Goal: Transaction & Acquisition: Purchase product/service

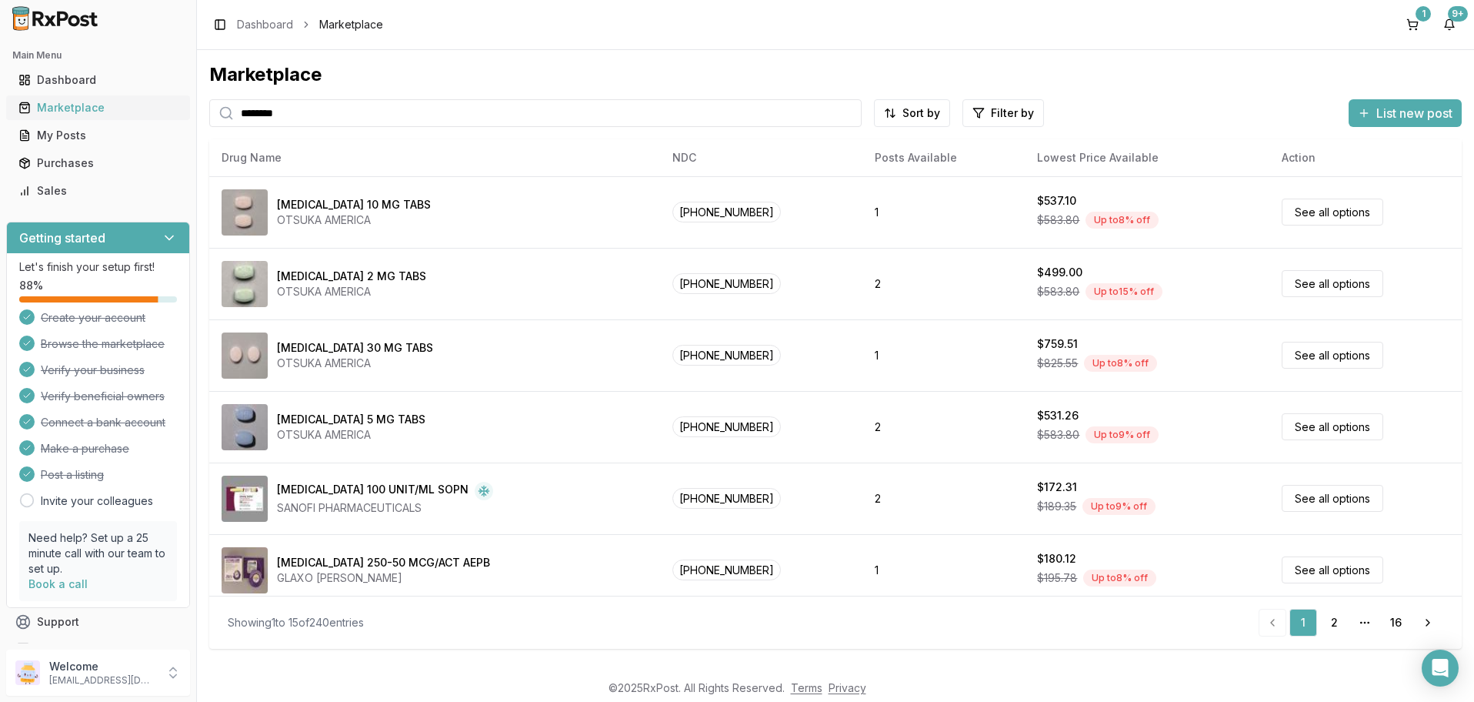
click at [62, 107] on div "Marketplace" at bounding box center [97, 107] width 159 height 15
click at [985, 114] on html "Main Menu Dashboard Marketplace My Posts Purchases Sales Getting started Let's …" at bounding box center [737, 351] width 1474 height 702
click at [830, 147] on button "button" at bounding box center [829, 146] width 12 height 12
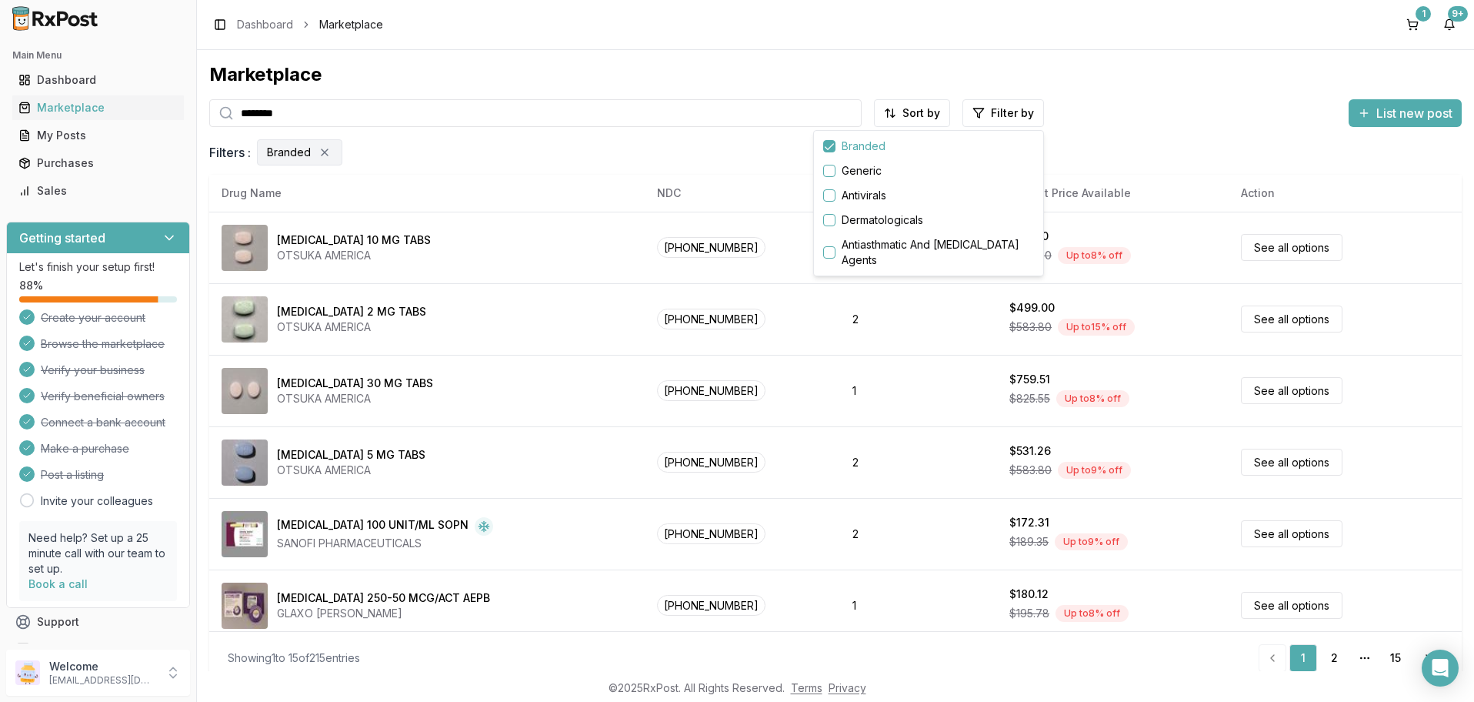
click at [552, 409] on html "Main Menu Dashboard Marketplace My Posts Purchases Sales Getting started Let's …" at bounding box center [737, 351] width 1474 height 702
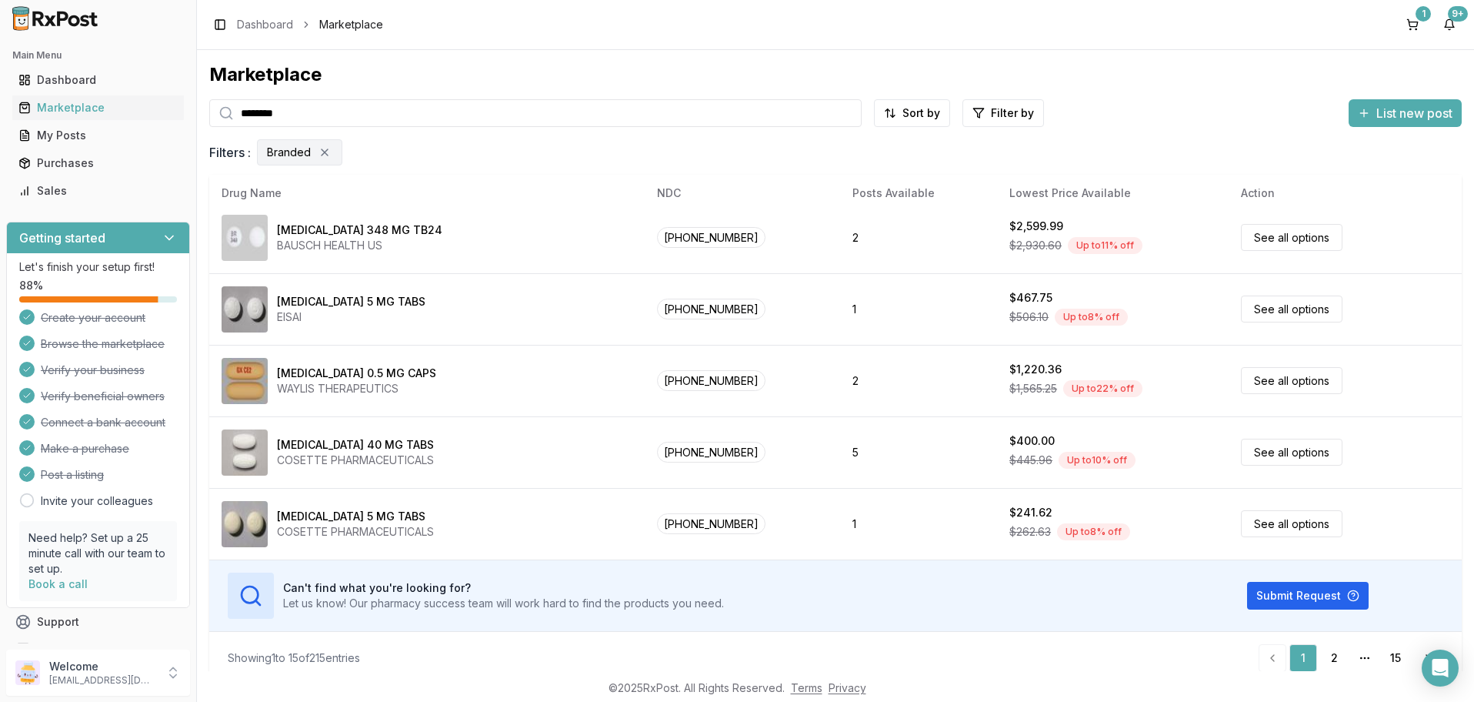
scroll to position [13, 0]
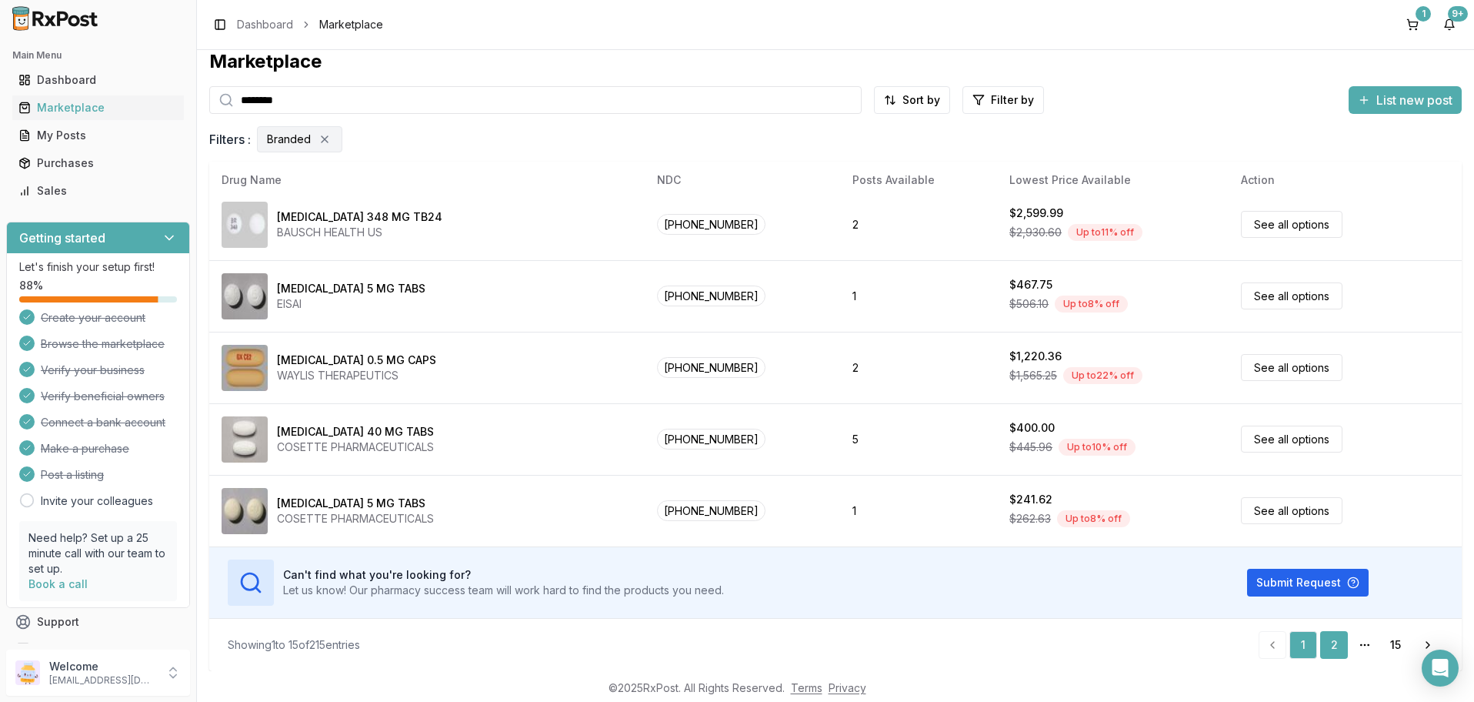
click at [1338, 643] on link "2" at bounding box center [1334, 645] width 28 height 28
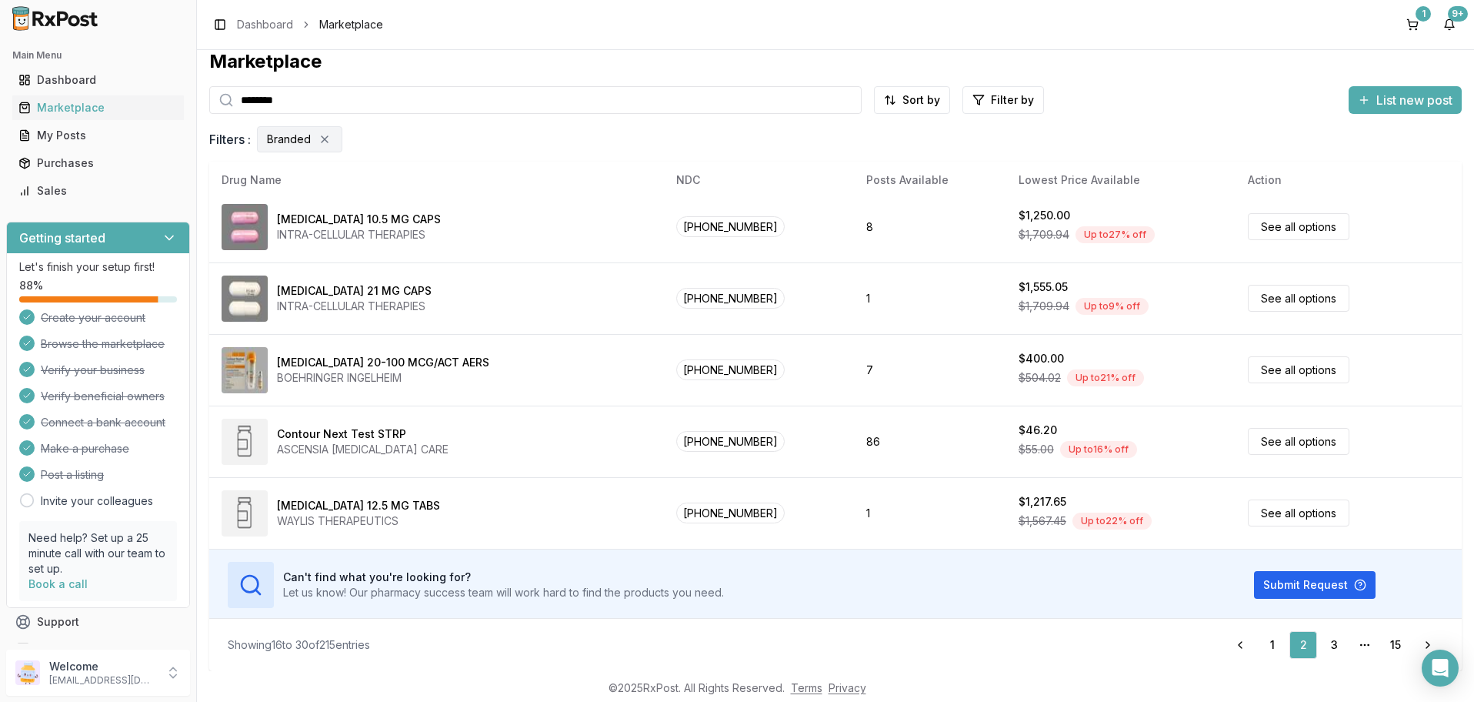
scroll to position [726, 0]
click at [1333, 640] on link "3" at bounding box center [1334, 645] width 28 height 28
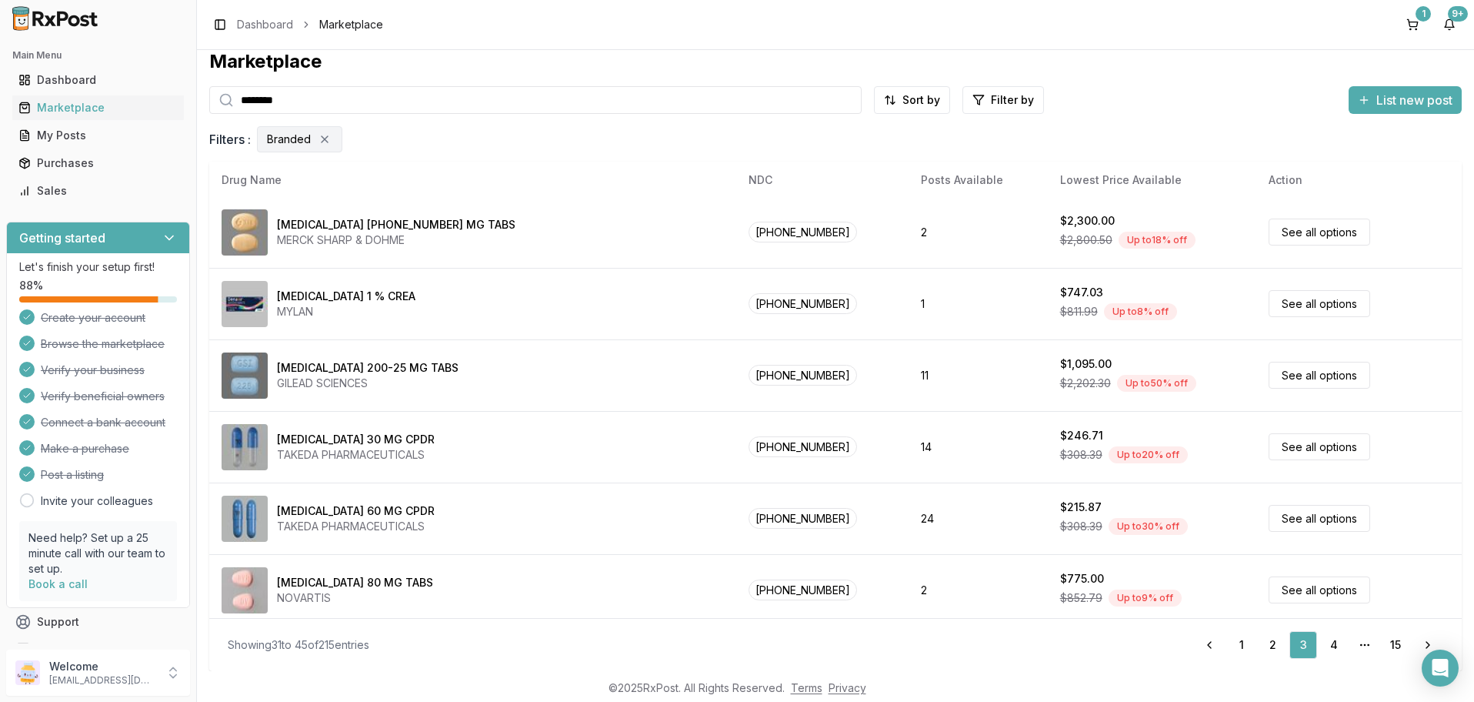
scroll to position [726, 0]
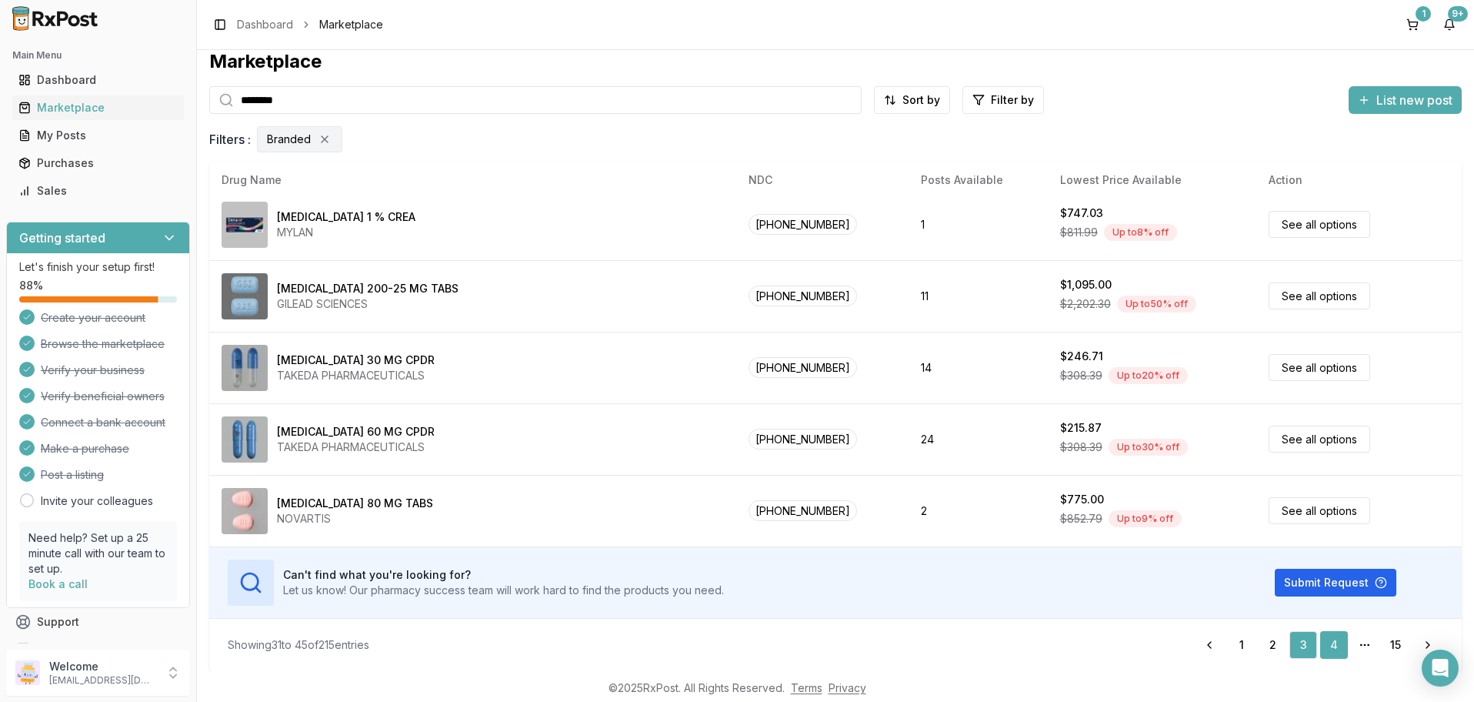
click at [1331, 643] on link "4" at bounding box center [1334, 645] width 28 height 28
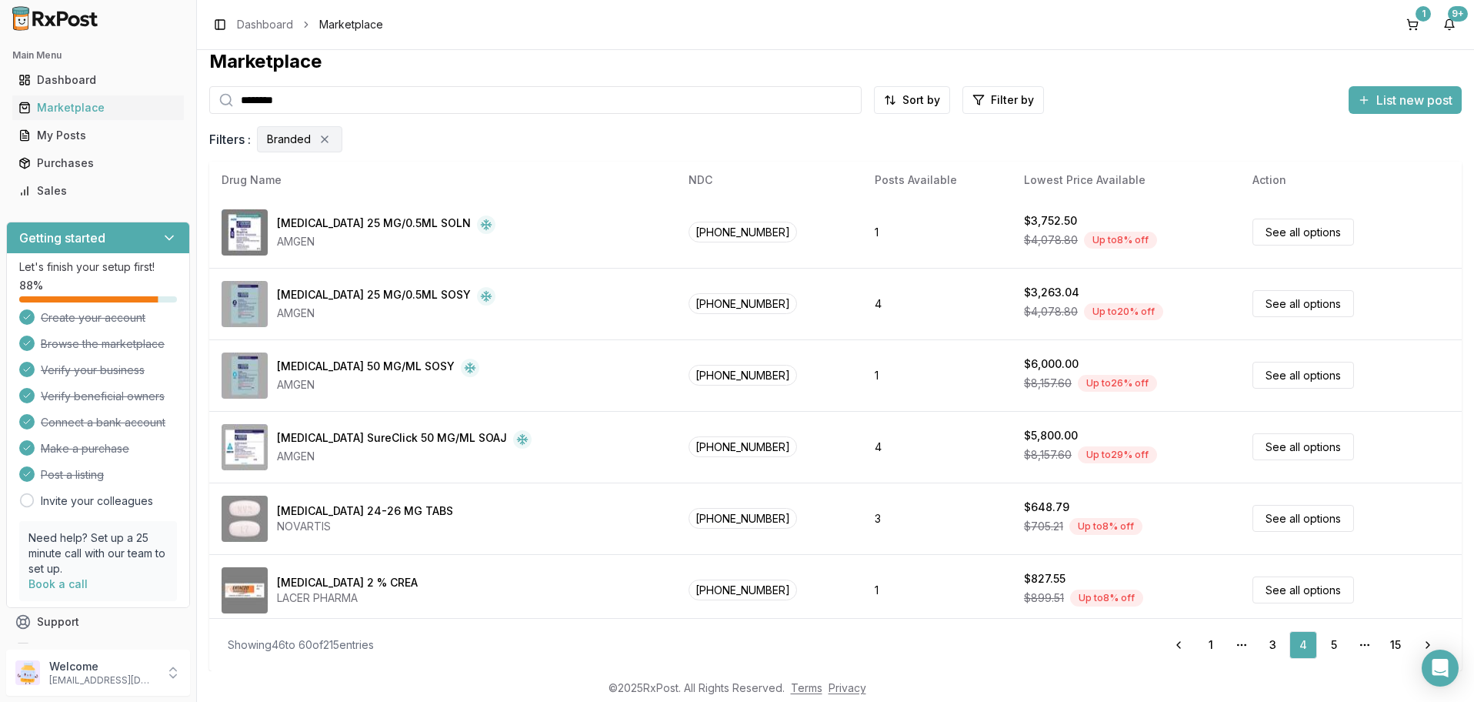
scroll to position [726, 0]
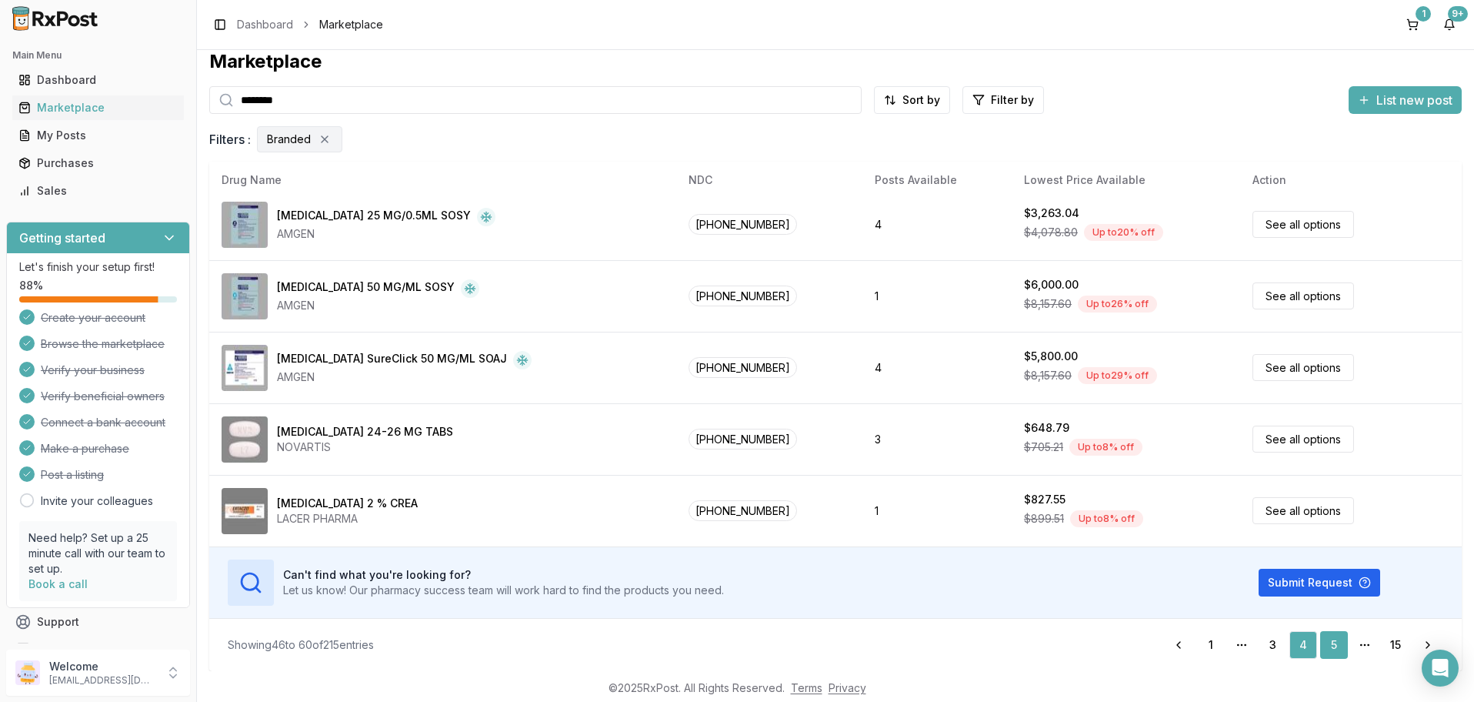
click at [1335, 642] on link "5" at bounding box center [1334, 645] width 28 height 28
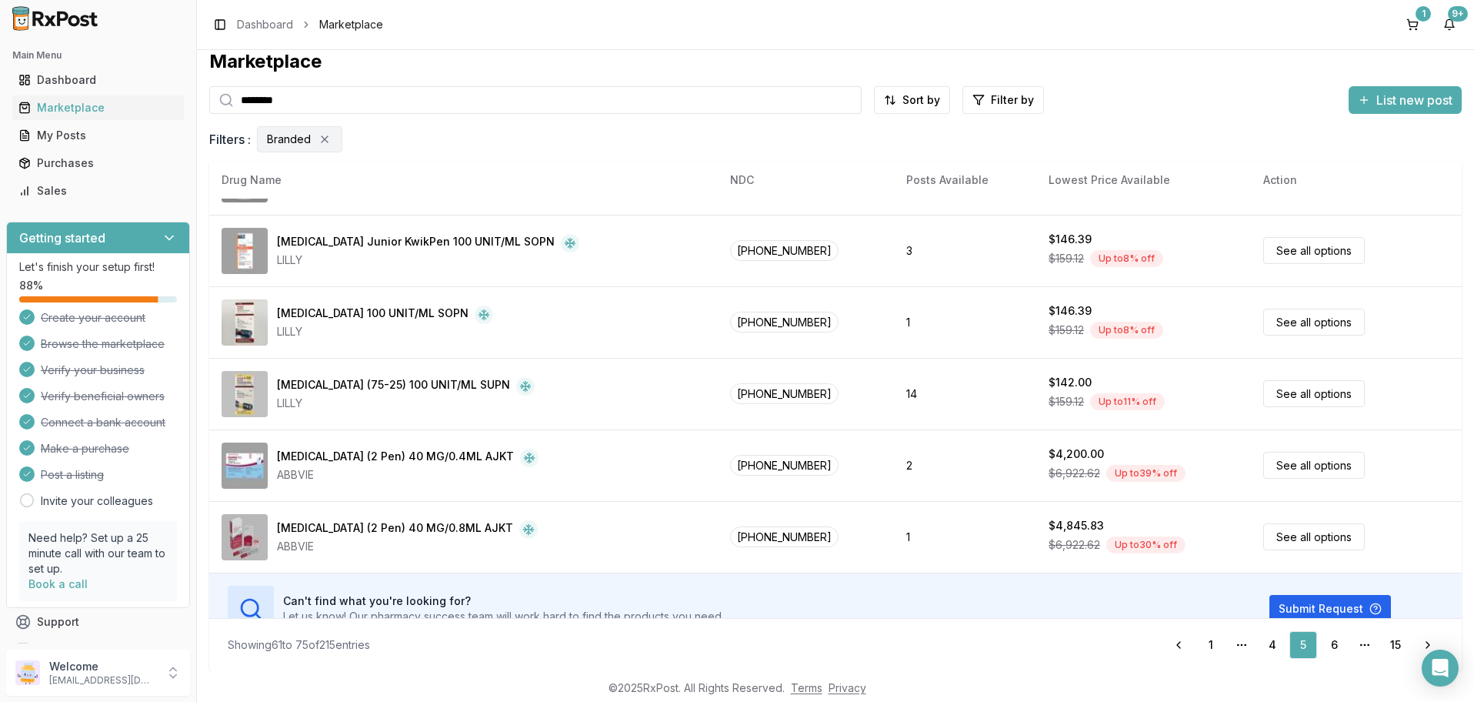
scroll to position [726, 0]
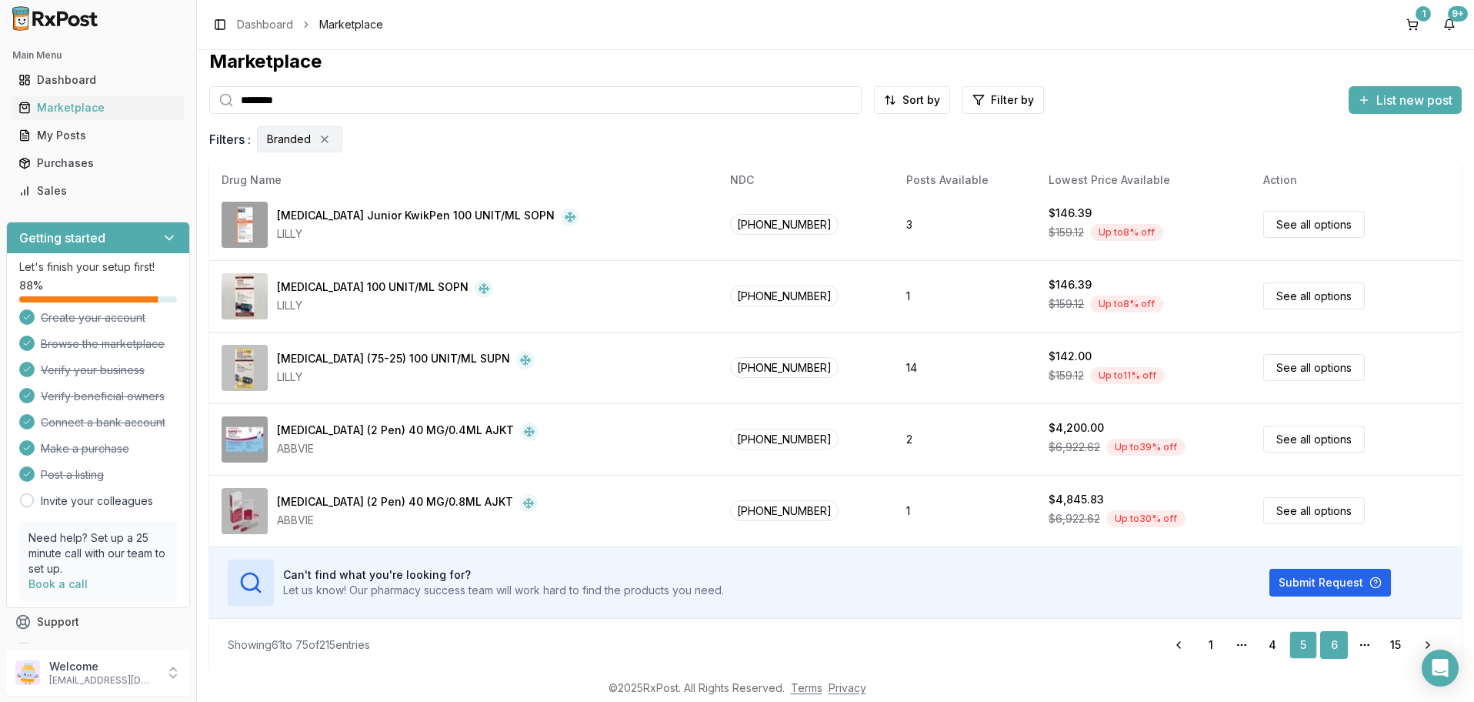
click at [1331, 638] on link "6" at bounding box center [1334, 645] width 28 height 28
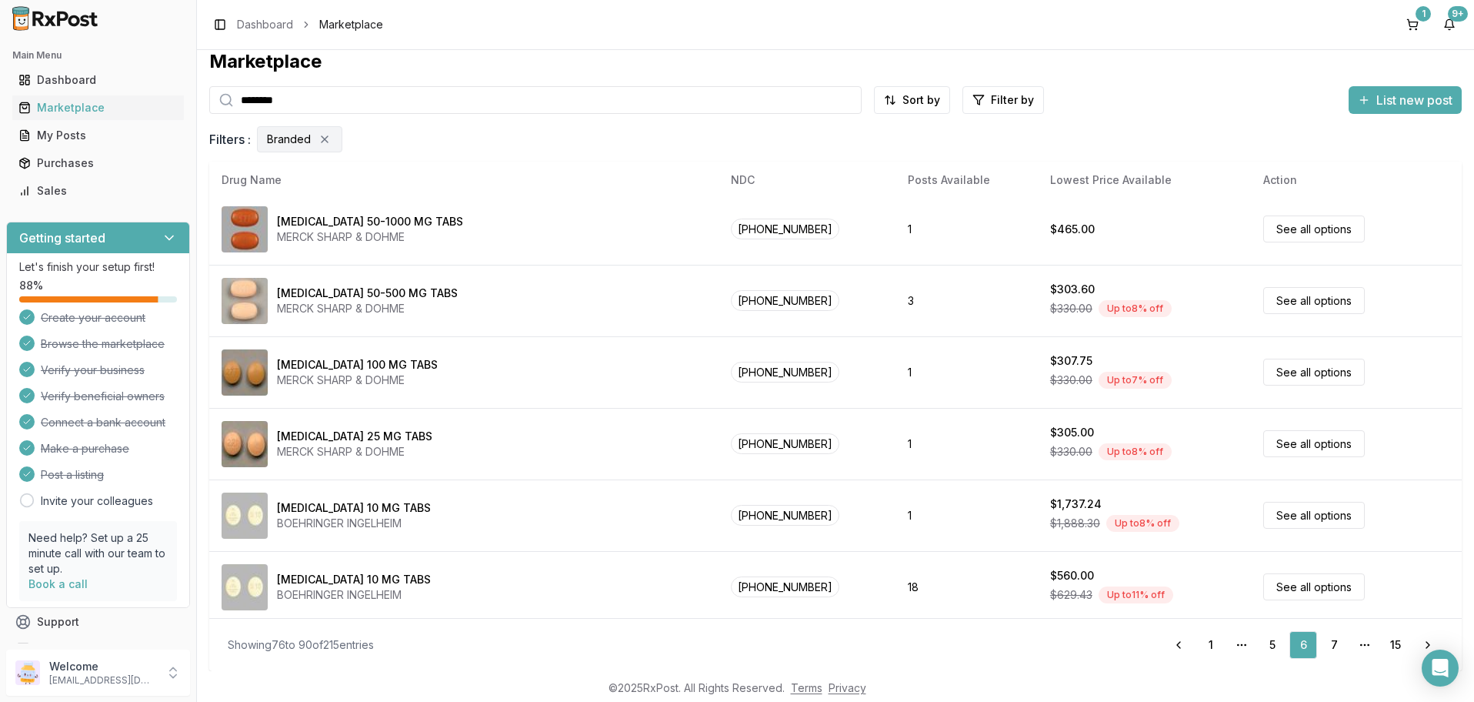
scroll to position [726, 0]
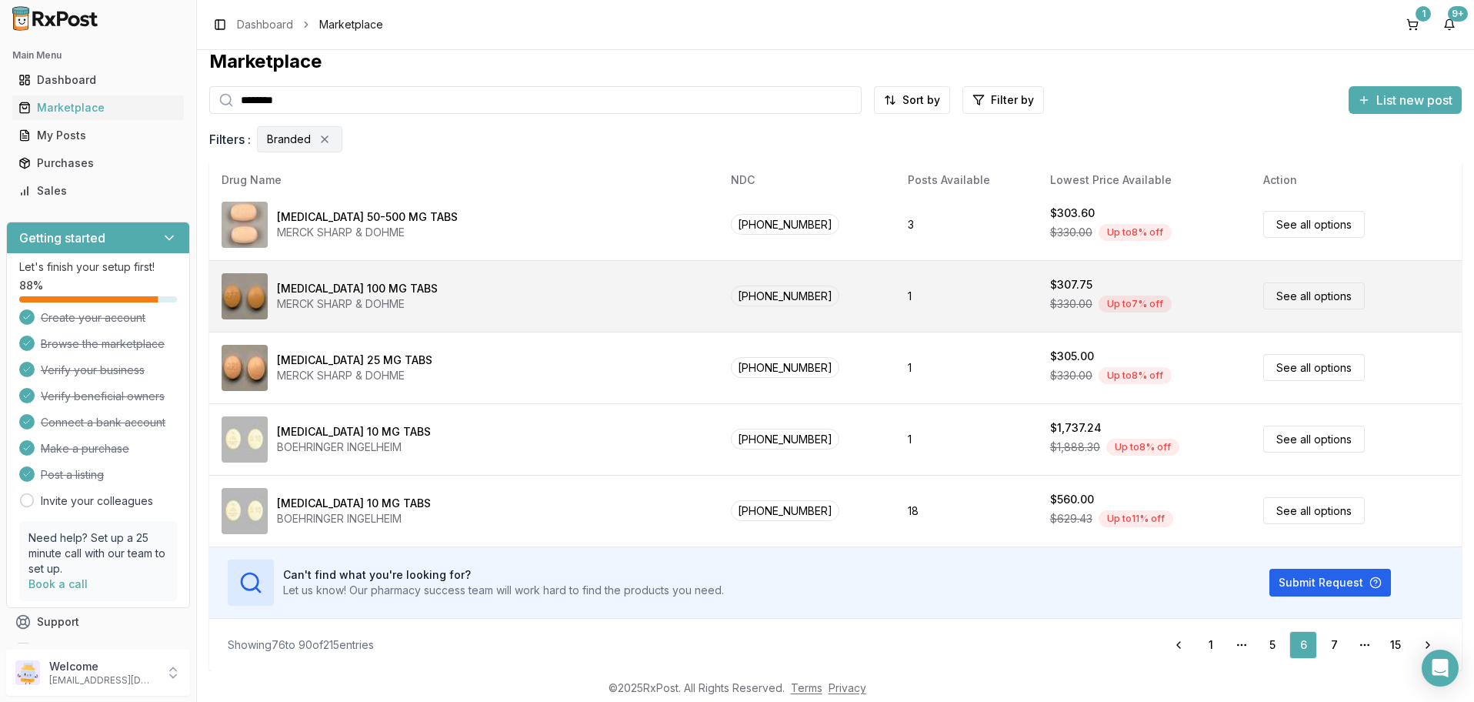
click at [1284, 296] on link "See all options" at bounding box center [1314, 295] width 102 height 27
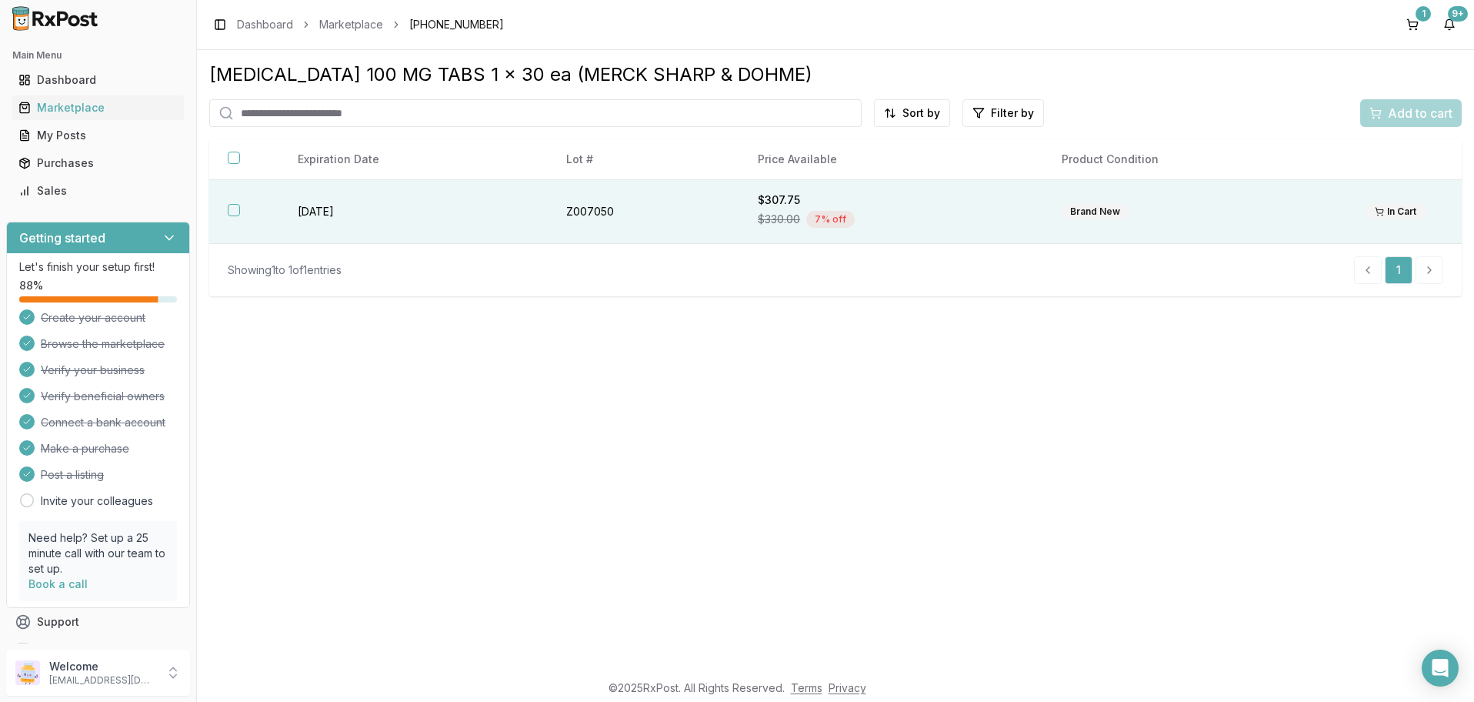
click at [235, 210] on button "button" at bounding box center [234, 210] width 12 height 12
click at [1417, 114] on span "Add to cart" at bounding box center [1420, 113] width 65 height 18
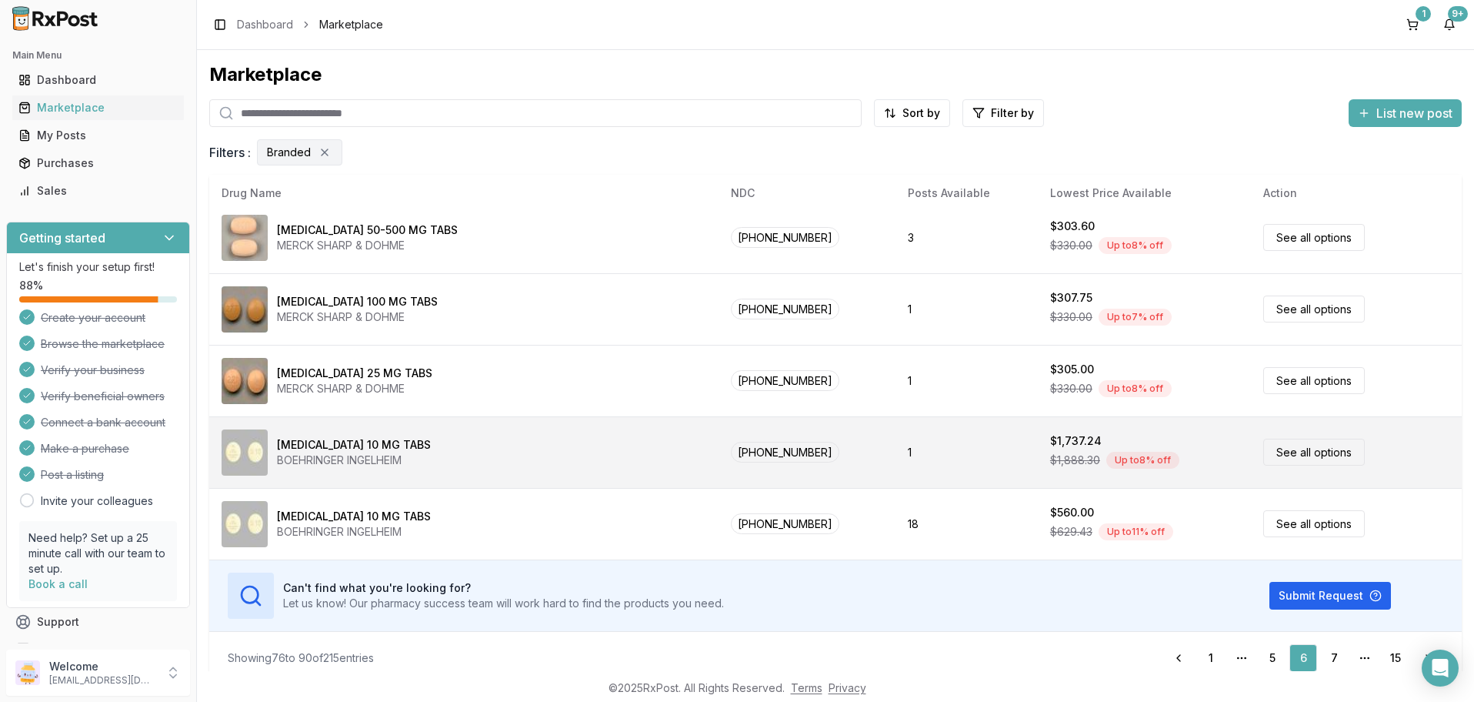
scroll to position [13, 0]
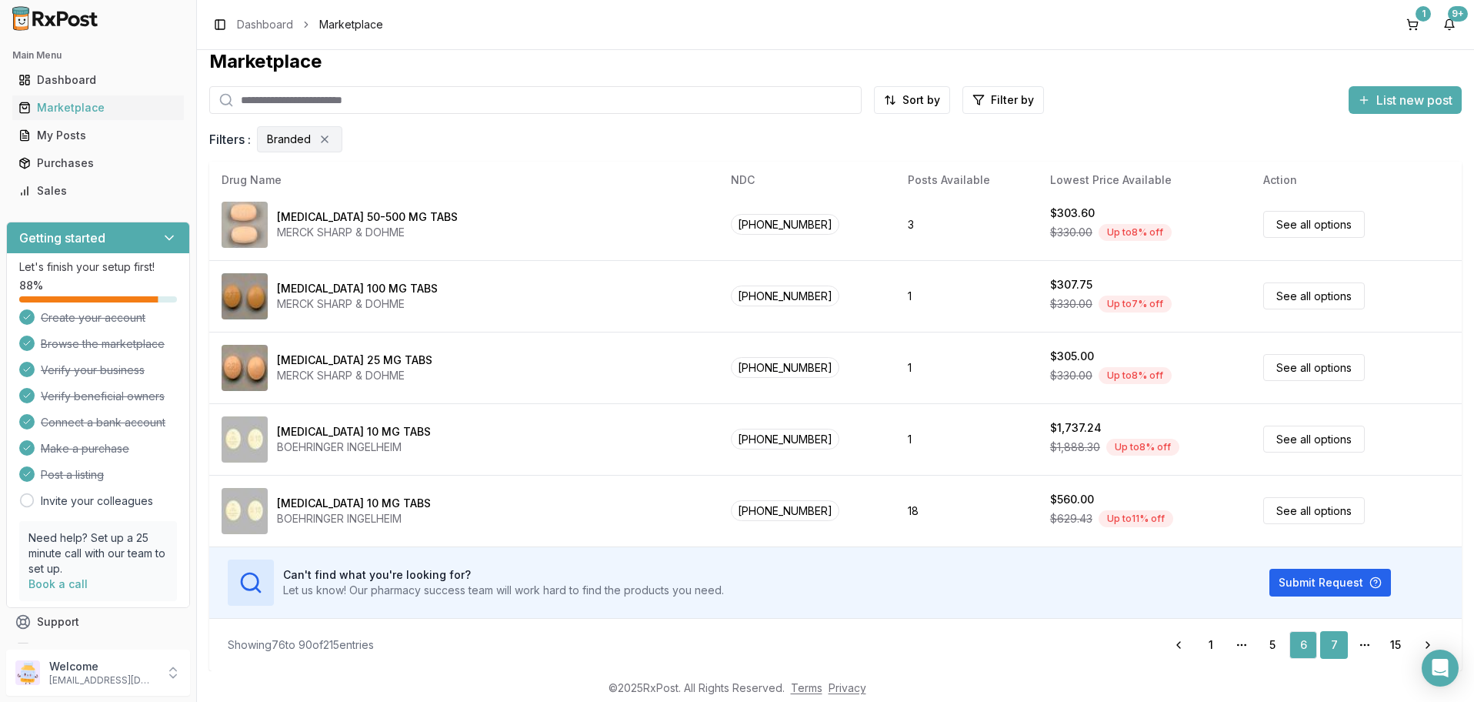
click at [1334, 644] on link "7" at bounding box center [1334, 645] width 28 height 28
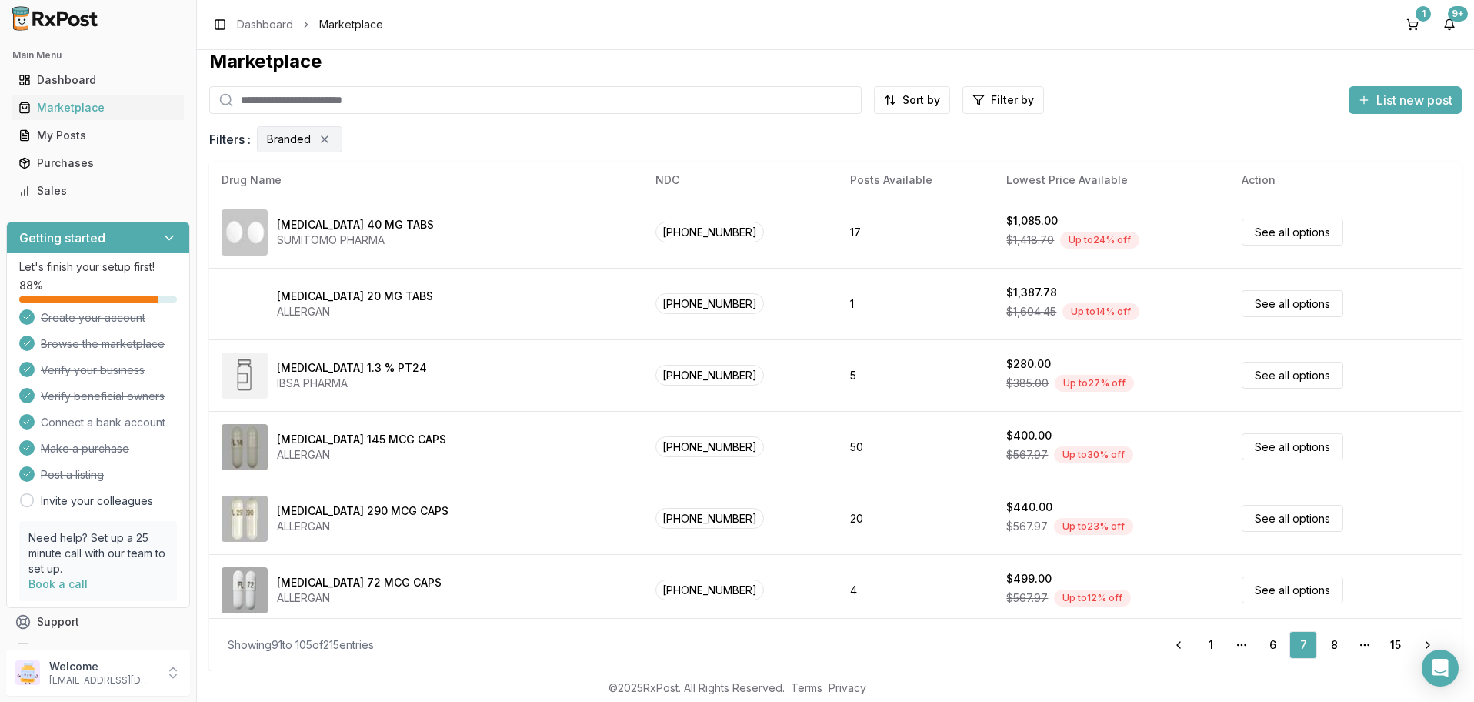
scroll to position [726, 0]
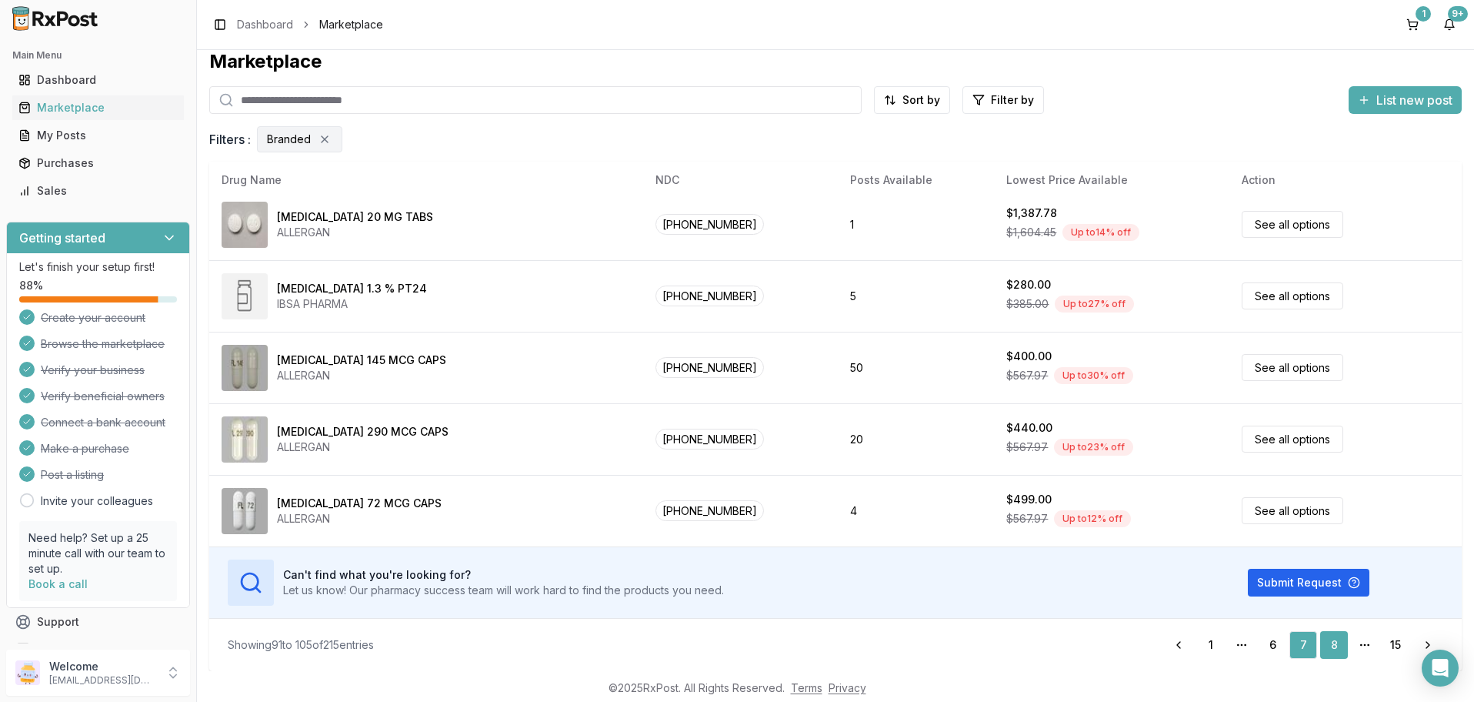
click at [1338, 641] on link "8" at bounding box center [1334, 645] width 28 height 28
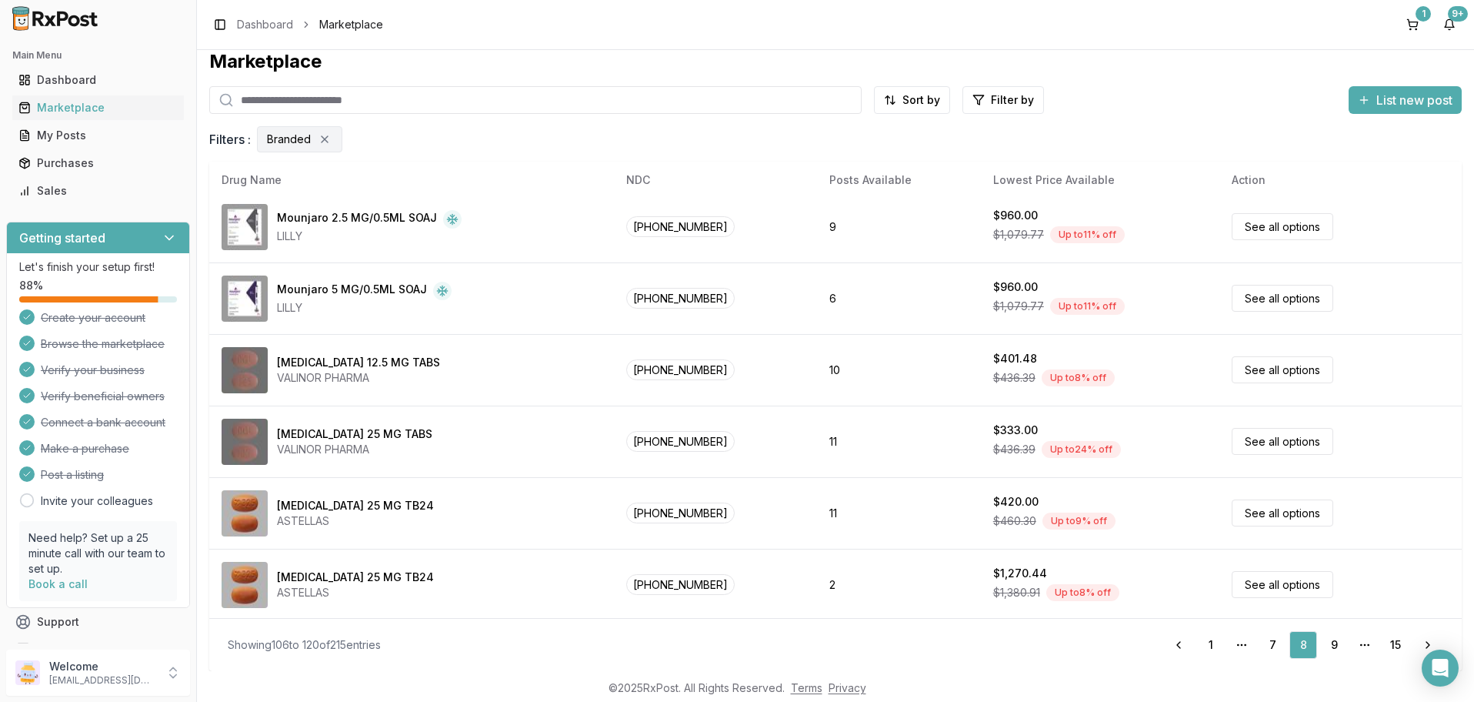
scroll to position [369, 0]
